Goal: Download file/media

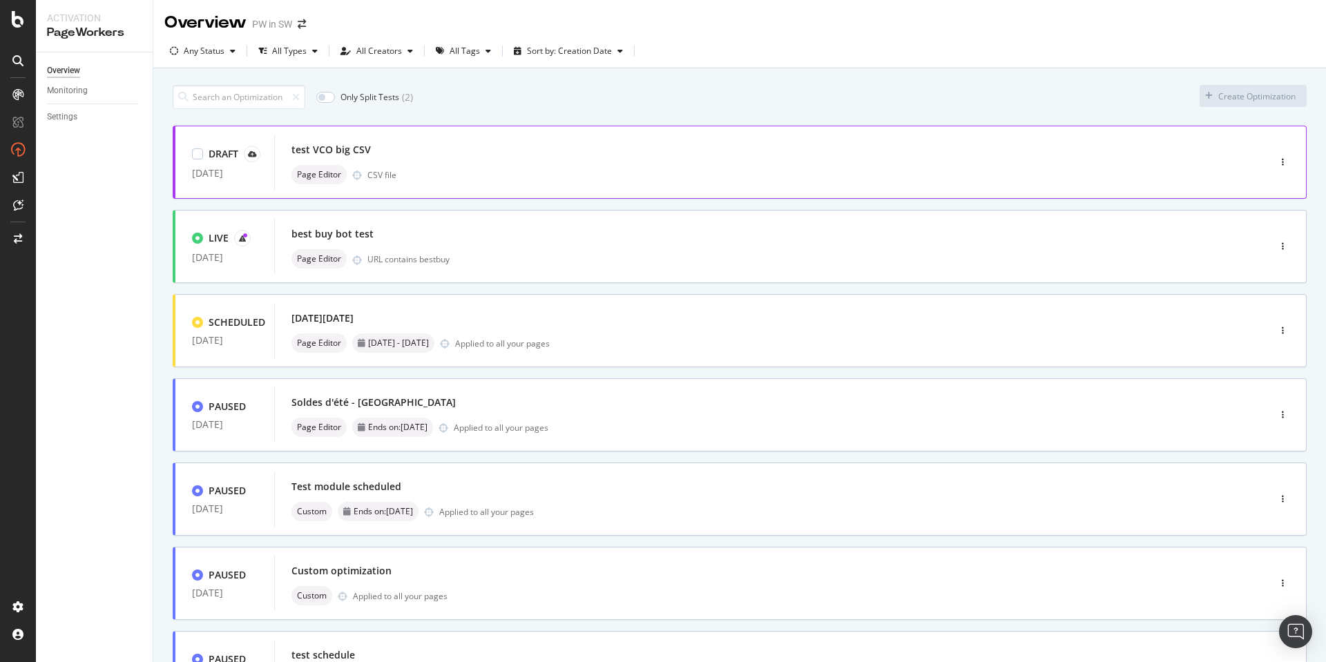
click at [452, 146] on div "test VCO big CSV" at bounding box center [750, 149] width 918 height 19
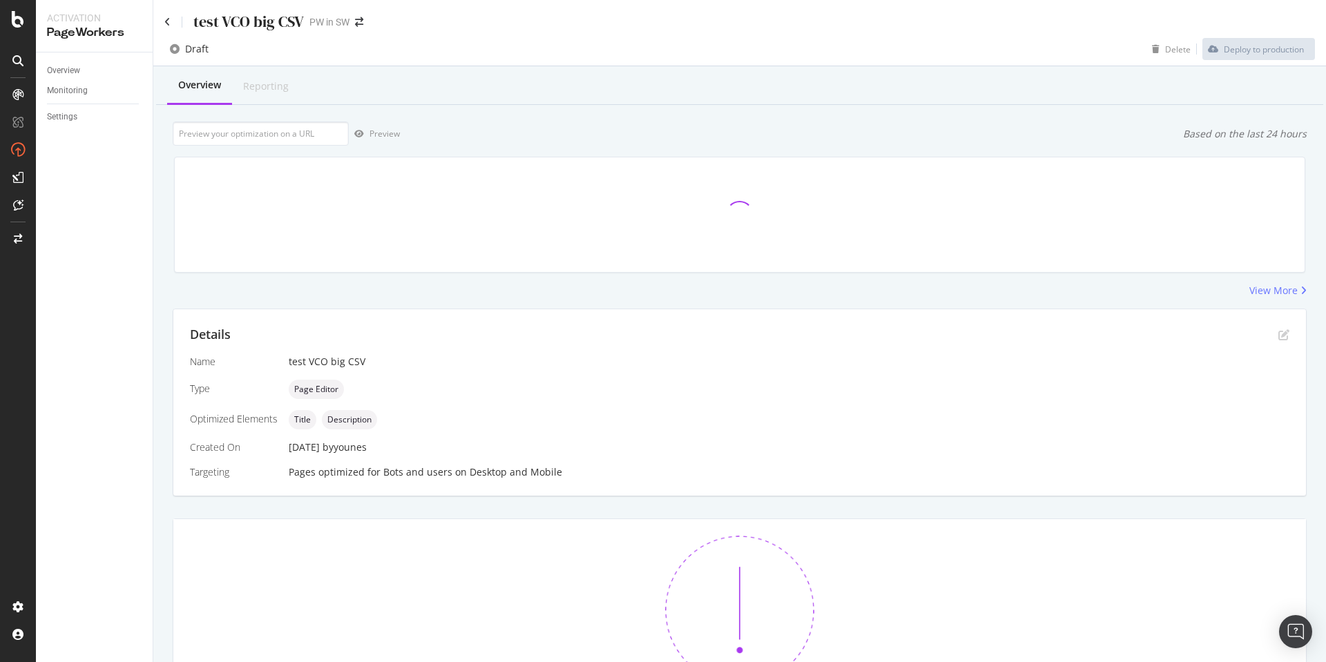
scroll to position [132, 0]
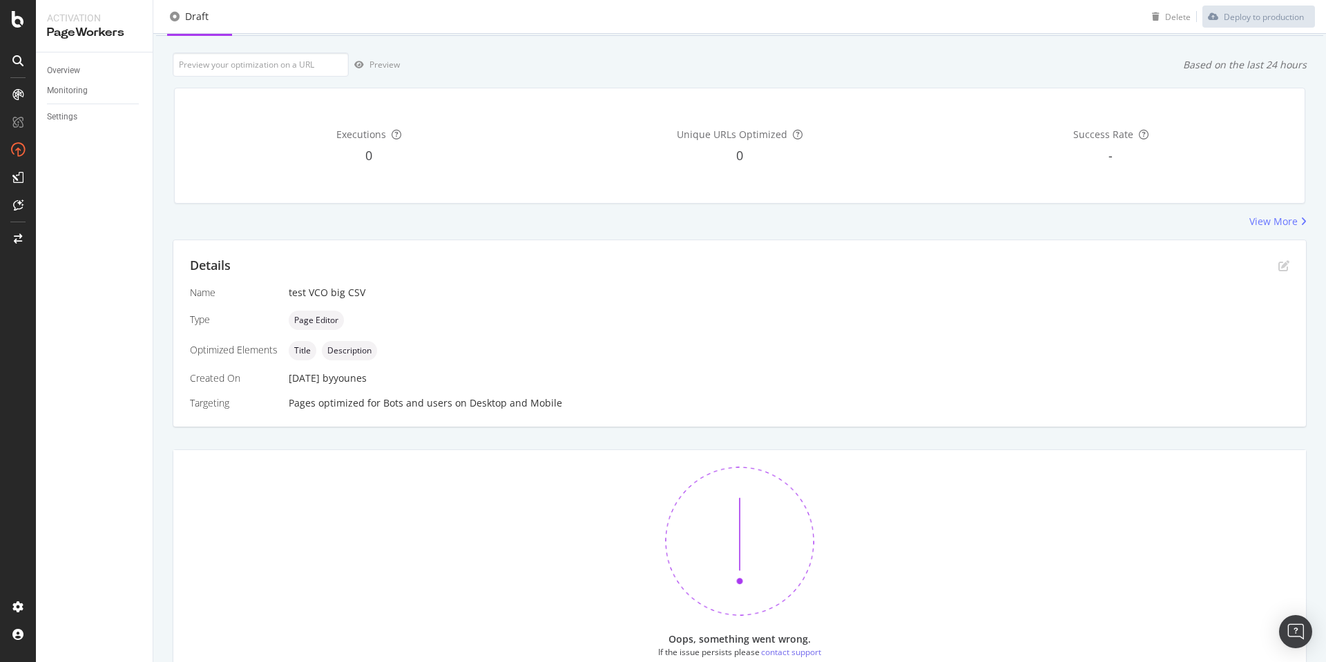
scroll to position [132, 0]
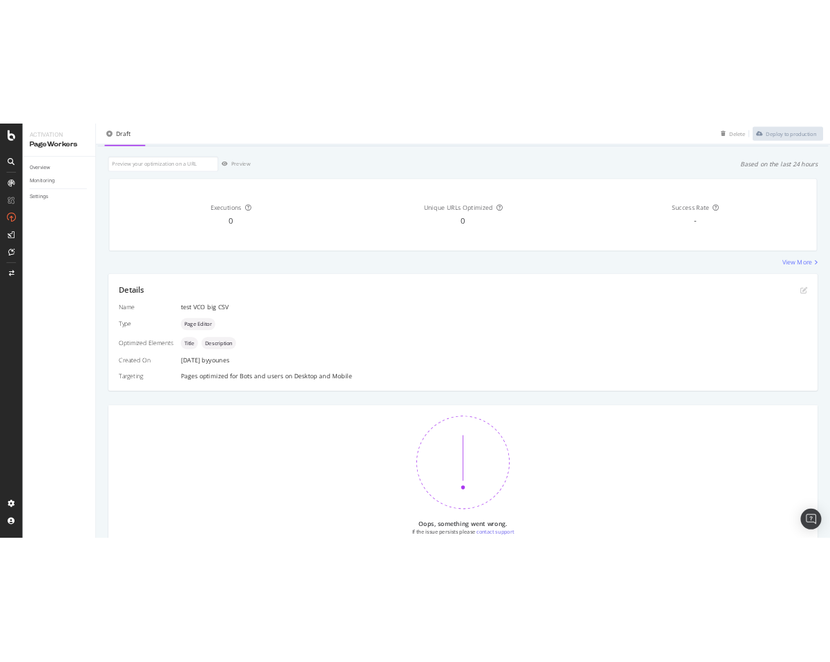
scroll to position [132, 0]
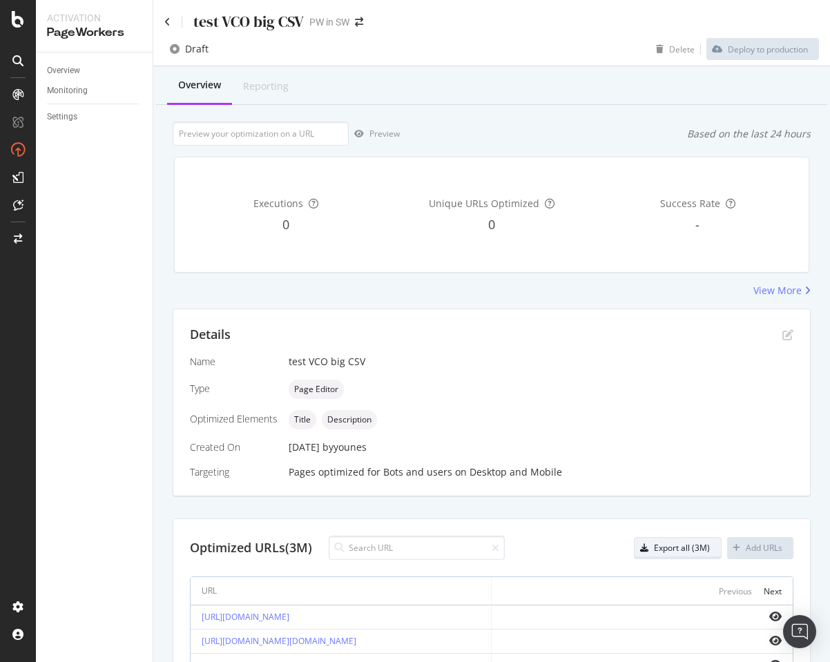
click at [664, 553] on div "Export all (3M)" at bounding box center [682, 548] width 56 height 12
